Goal: Task Accomplishment & Management: Use online tool/utility

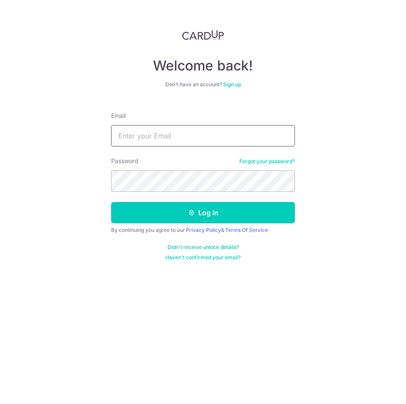
click at [142, 140] on input "Email" at bounding box center [203, 135] width 184 height 21
type input "[PERSON_NAME][EMAIL_ADDRESS][DOMAIN_NAME]"
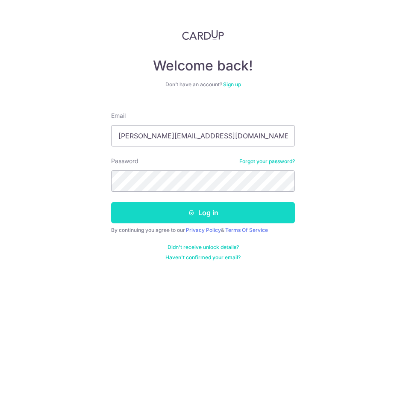
click at [204, 221] on button "Log in" at bounding box center [203, 212] width 184 height 21
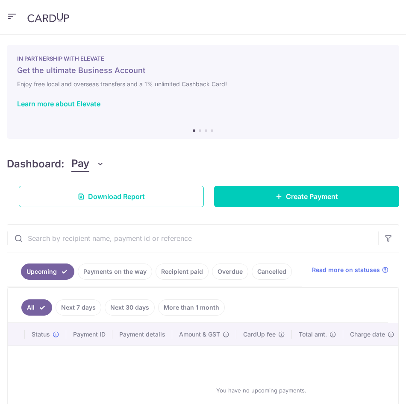
click at [82, 166] on span "Pay" at bounding box center [80, 164] width 18 height 16
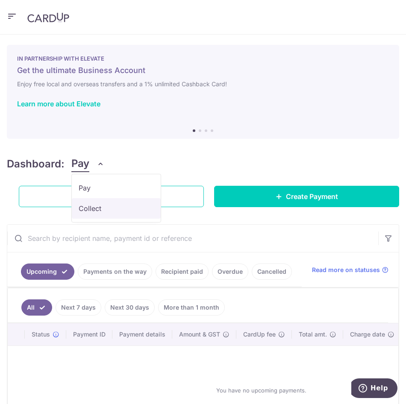
click at [86, 207] on link "Collect" at bounding box center [116, 208] width 89 height 20
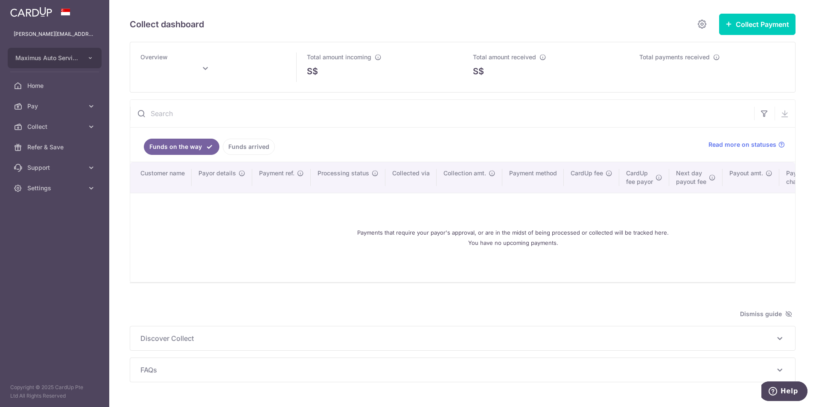
type input "October 2025"
click at [405, 24] on button "Collect Payment" at bounding box center [757, 24] width 76 height 21
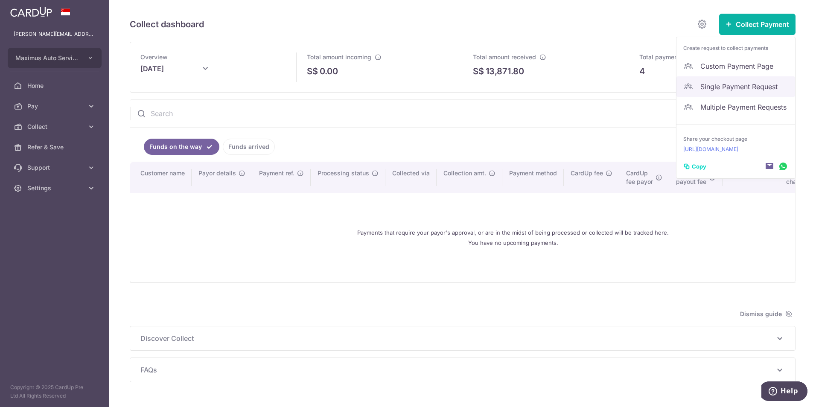
click at [405, 86] on span "Single Payment Request" at bounding box center [744, 87] width 88 height 10
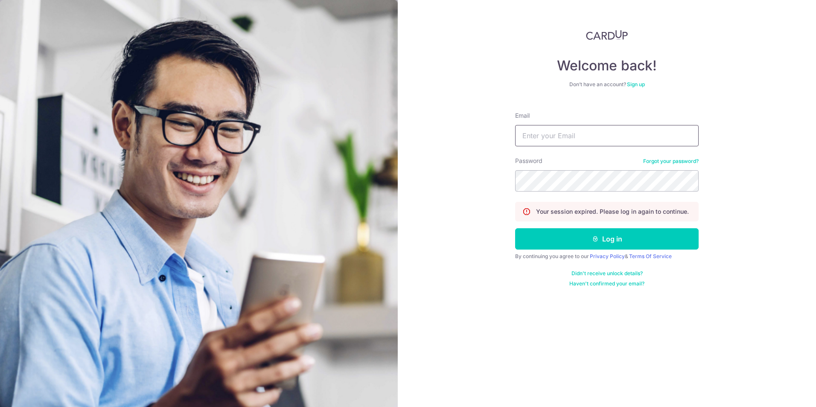
click at [405, 127] on div "Email" at bounding box center [607, 128] width 184 height 35
click at [405, 136] on input "Email" at bounding box center [607, 135] width 184 height 21
type input "[PERSON_NAME][EMAIL_ADDRESS][DOMAIN_NAME]"
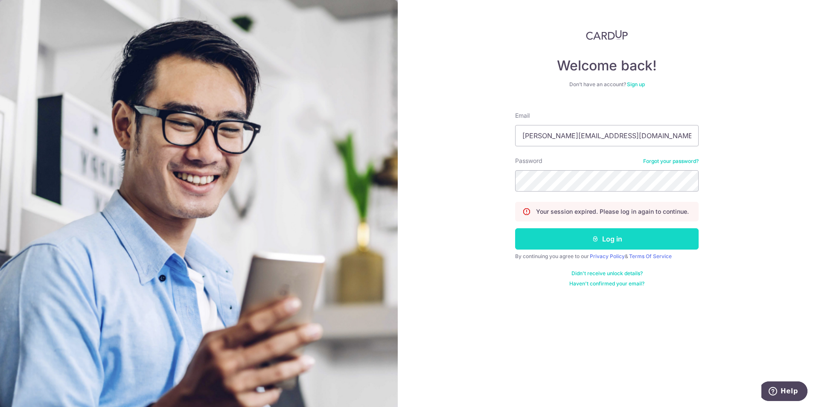
click at [405, 239] on button "Log in" at bounding box center [607, 238] width 184 height 21
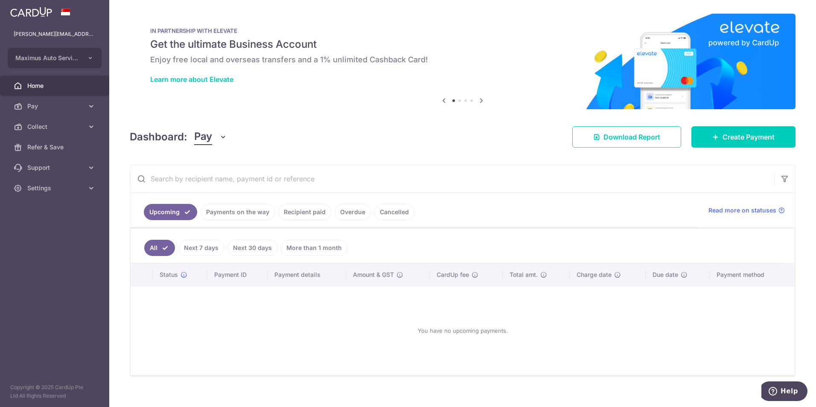
click at [197, 139] on span "Pay" at bounding box center [203, 137] width 18 height 16
click at [211, 187] on link "Collect" at bounding box center [239, 181] width 89 height 20
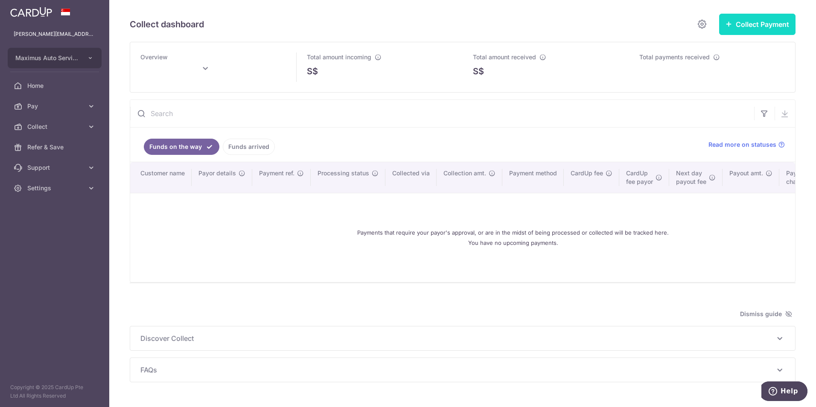
click at [771, 26] on button "Collect Payment" at bounding box center [757, 24] width 76 height 21
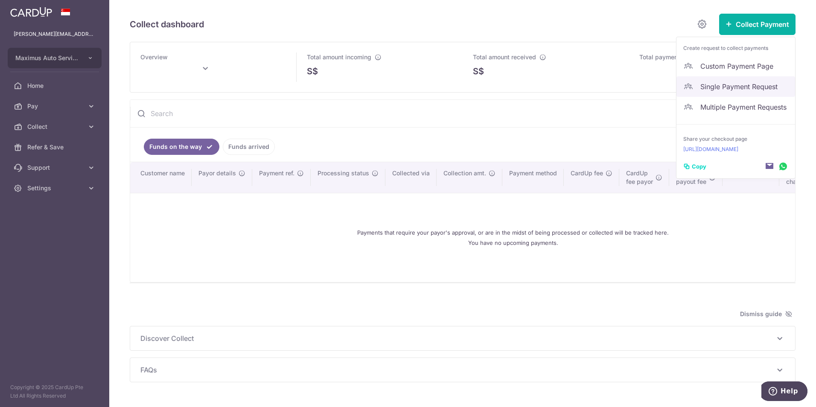
click at [720, 86] on span "Single Payment Request" at bounding box center [744, 87] width 88 height 10
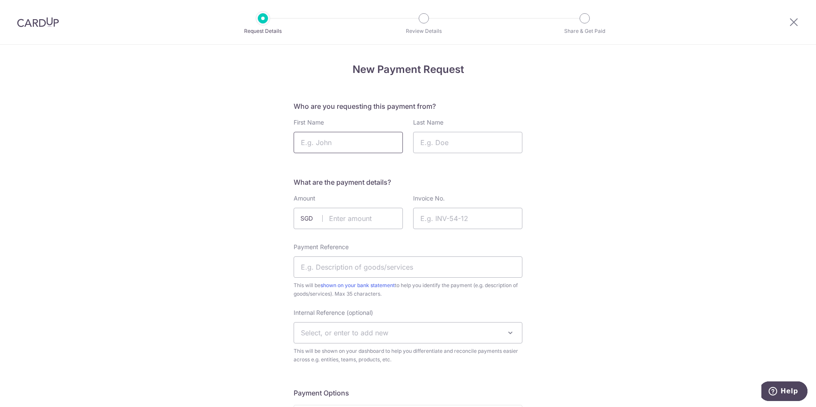
click at [358, 138] on input "First Name" at bounding box center [348, 142] width 109 height 21
type input "Yvonne"
type input "Ms"
click at [372, 219] on input "text" at bounding box center [348, 218] width 109 height 21
type input "4000.00"
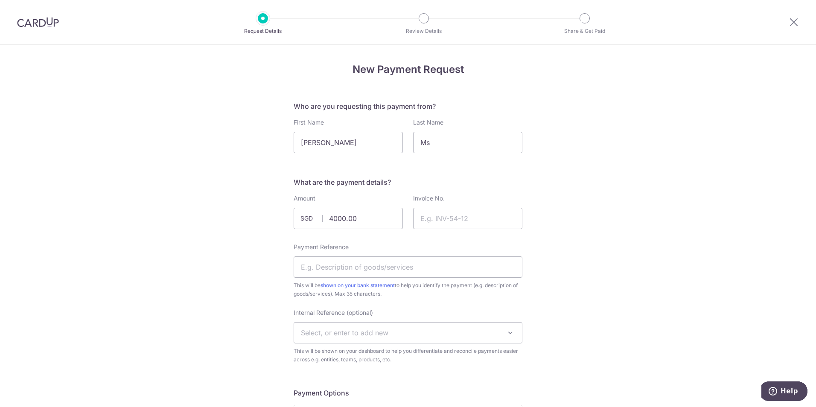
drag, startPoint x: 250, startPoint y: 199, endPoint x: 307, endPoint y: 199, distance: 57.2
click at [483, 213] on input "Invoice No." at bounding box center [467, 218] width 109 height 21
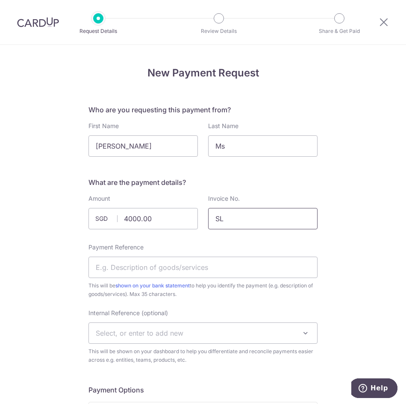
type input "S"
type input "PQ-25-2510"
click at [118, 260] on input "Payment Reference" at bounding box center [202, 267] width 229 height 21
type input "Aircon n Maintenance"
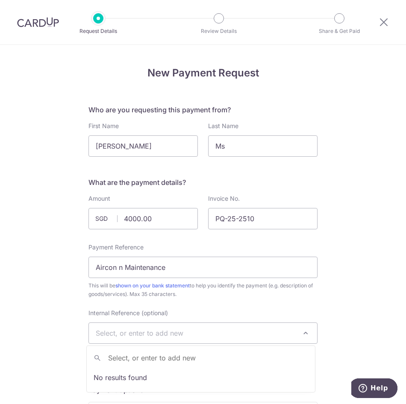
click at [161, 332] on span "Select, or enter to add new" at bounding box center [140, 333] width 88 height 9
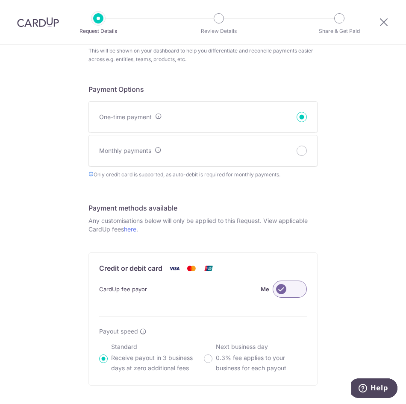
scroll to position [427, 0]
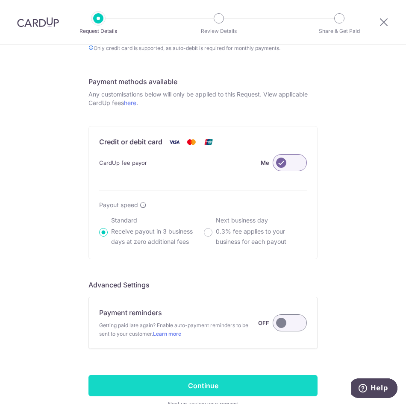
click at [180, 390] on input "Continue" at bounding box center [202, 385] width 229 height 21
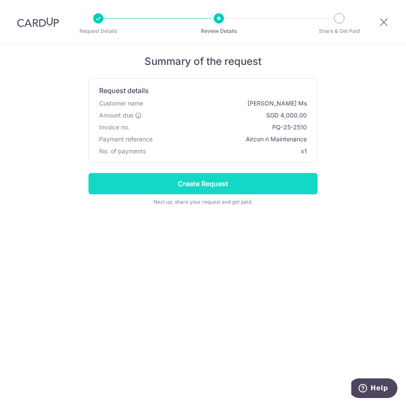
click at [216, 181] on input "Create Request" at bounding box center [202, 183] width 229 height 21
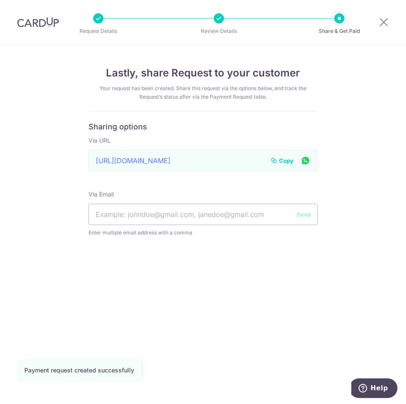
click at [183, 161] on div "https://app.cardup.co/collect/pay_req/1dafbf1493a Link to page copied to clipbo…" at bounding box center [202, 160] width 229 height 21
click at [284, 161] on span "Copy" at bounding box center [286, 160] width 15 height 9
click at [383, 20] on icon at bounding box center [383, 22] width 10 height 11
